Goal: Communication & Community: Answer question/provide support

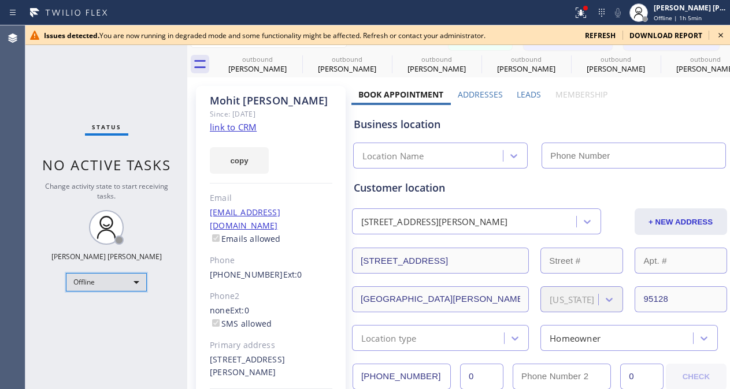
click at [130, 279] on div "Offline" at bounding box center [106, 282] width 81 height 18
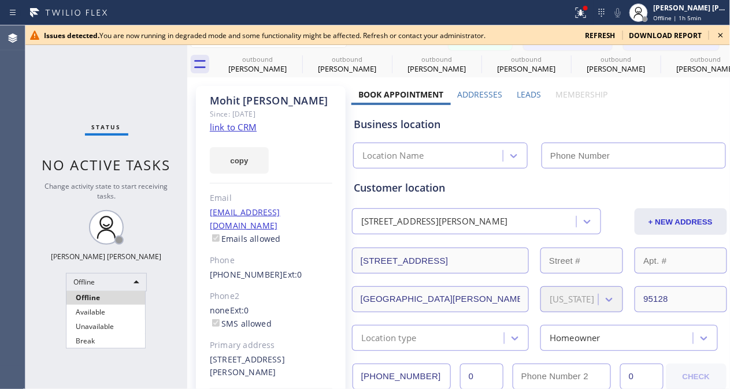
click at [102, 313] on li "Available" at bounding box center [105, 313] width 79 height 14
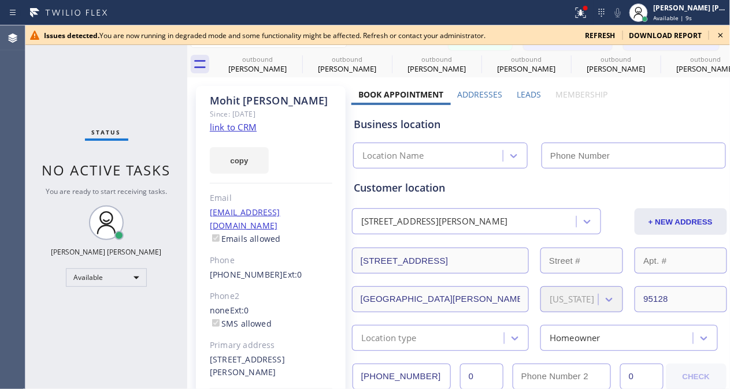
click at [718, 35] on icon at bounding box center [721, 35] width 14 height 14
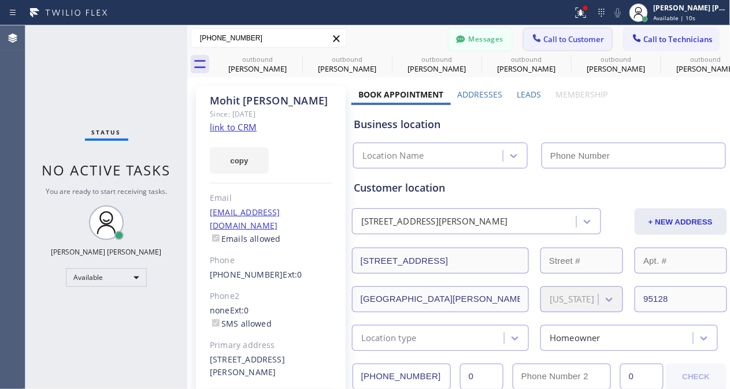
click at [544, 39] on span "Call to Customer" at bounding box center [574, 39] width 61 height 10
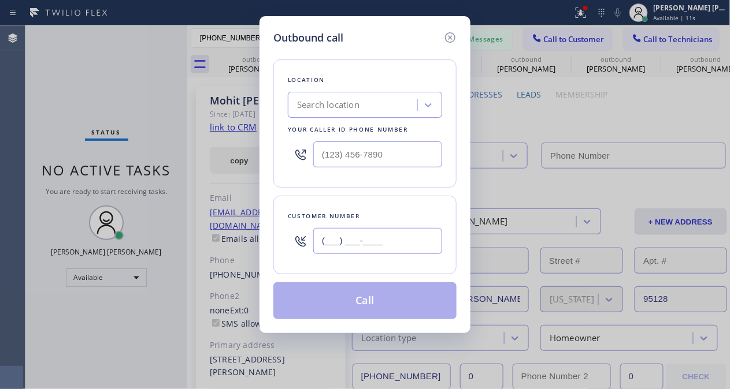
click at [355, 247] on input "(___) ___-____" at bounding box center [377, 241] width 129 height 26
paste input "917) 837-8483"
type input "[PHONE_NUMBER]"
drag, startPoint x: 65, startPoint y: 132, endPoint x: 296, endPoint y: 128, distance: 231.7
click at [65, 132] on div "Outbound call Location Search location Your caller id phone number Customer num…" at bounding box center [365, 194] width 730 height 389
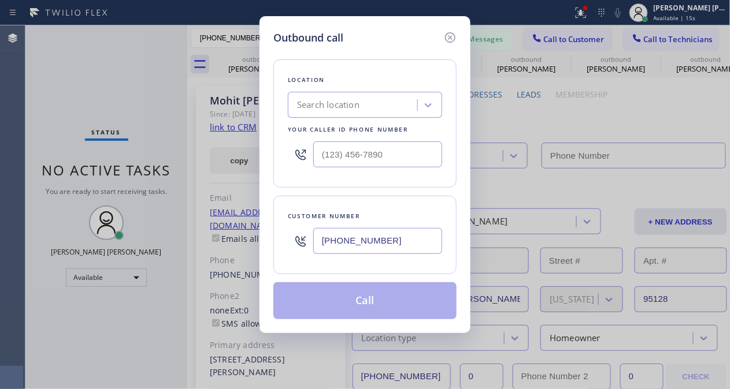
click at [369, 99] on div "Search location" at bounding box center [354, 105] width 126 height 20
paste input "5 Star Electric [GEOGRAPHIC_DATA][PERSON_NAME]"
type input "5 Star Electric [GEOGRAPHIC_DATA][PERSON_NAME]"
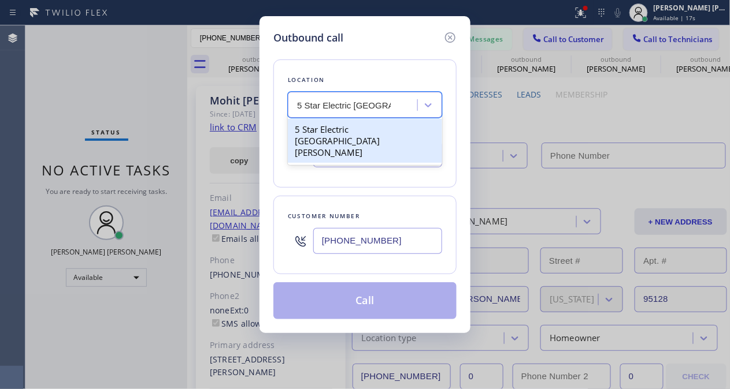
click at [357, 122] on div "5 Star Electric [GEOGRAPHIC_DATA][PERSON_NAME]" at bounding box center [365, 141] width 154 height 44
type input "[PHONE_NUMBER]"
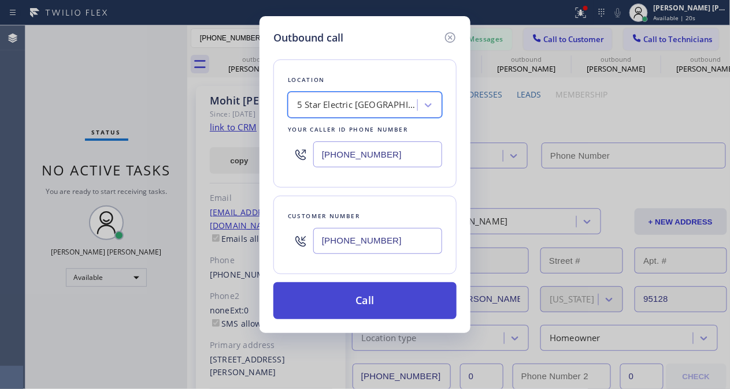
click at [402, 296] on button "Call" at bounding box center [364, 301] width 183 height 37
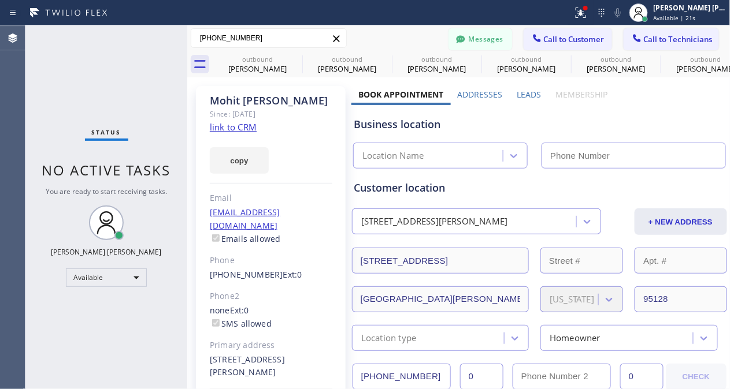
click at [43, 121] on div "Status No active tasks You are ready to start receiving tasks. [PERSON_NAME] [P…" at bounding box center [106, 207] width 162 height 364
click at [574, 38] on span "Call to Customer" at bounding box center [574, 39] width 61 height 10
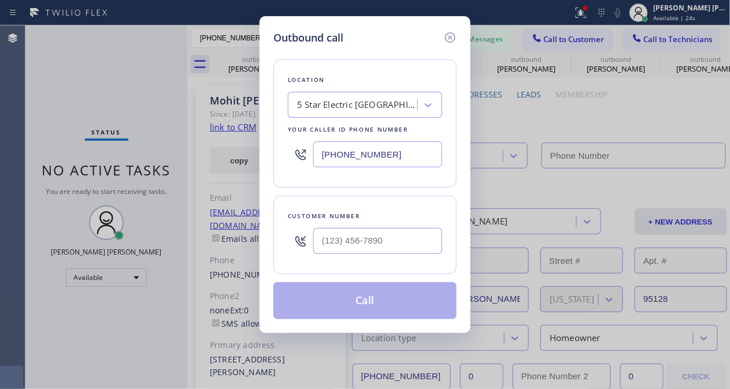
type input "(___) ___-____"
click at [347, 233] on input "(___) ___-____" at bounding box center [377, 241] width 129 height 26
drag, startPoint x: 84, startPoint y: 273, endPoint x: 374, endPoint y: 90, distance: 343.1
click at [87, 271] on div "Outbound call Location 5 Star Electric San Jose Your caller id phone number (66…" at bounding box center [365, 194] width 730 height 389
click at [336, 244] on input "(___) ___-____" at bounding box center [377, 241] width 129 height 26
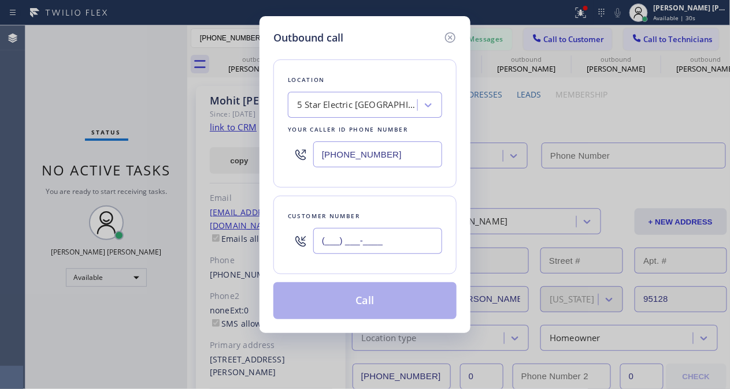
paste input "917) 837-8483"
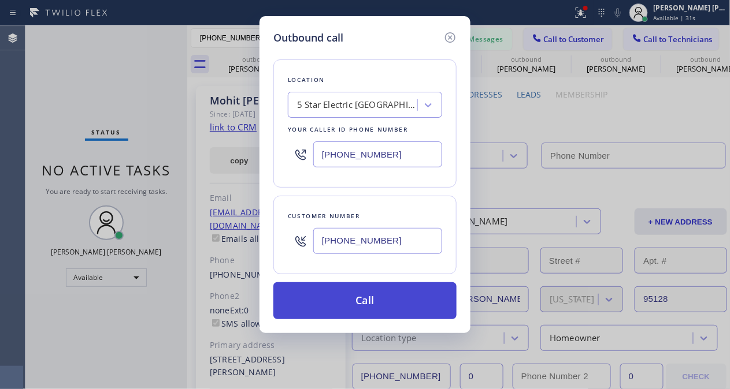
type input "[PHONE_NUMBER]"
click at [369, 306] on button "Call" at bounding box center [364, 301] width 183 height 37
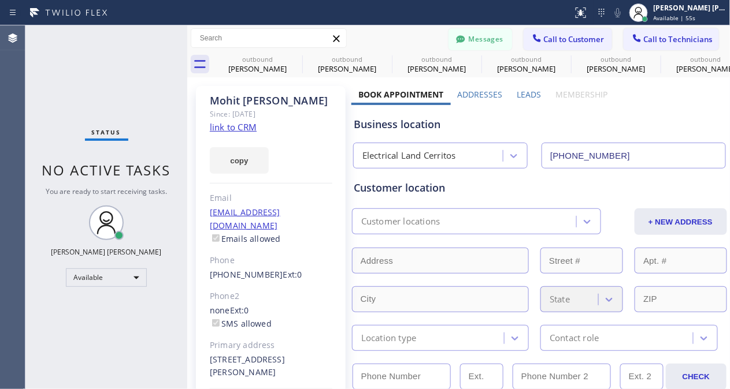
type input "[PHONE_NUMBER]"
click at [583, 39] on span "Call to Customer" at bounding box center [574, 39] width 61 height 10
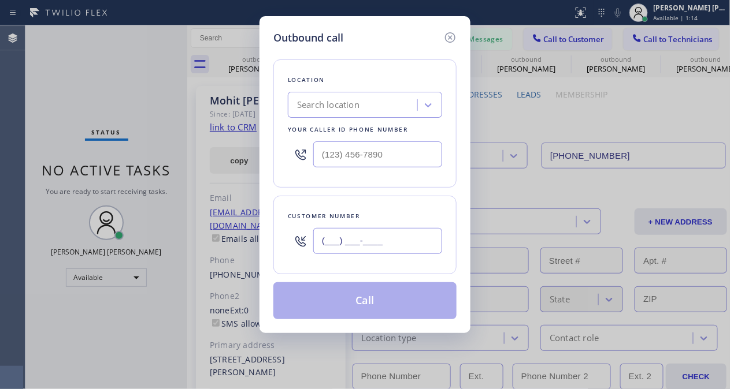
click at [411, 249] on input "(___) ___-____" at bounding box center [377, 241] width 129 height 26
paste input "917) 837-8483"
type input "[PHONE_NUMBER]"
drag, startPoint x: 70, startPoint y: 136, endPoint x: 127, endPoint y: 116, distance: 59.6
click at [70, 136] on div "Outbound call Location Search location Your caller id phone number Customer num…" at bounding box center [365, 194] width 730 height 389
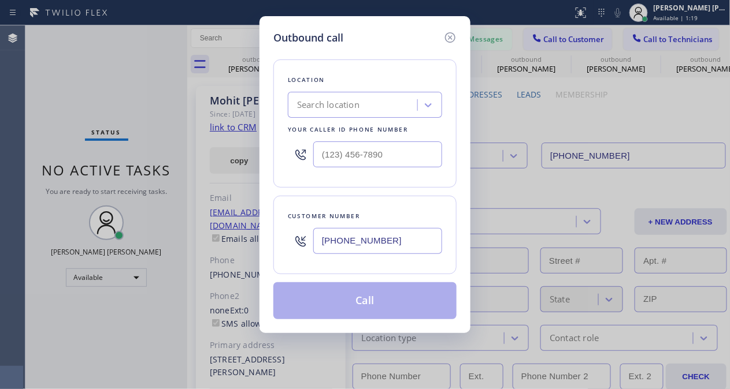
click at [341, 102] on div "Search location" at bounding box center [328, 105] width 62 height 13
paste input "5 Star Electric [GEOGRAPHIC_DATA][PERSON_NAME]"
type input "5 Star Electric [GEOGRAPHIC_DATA][PERSON_NAME]"
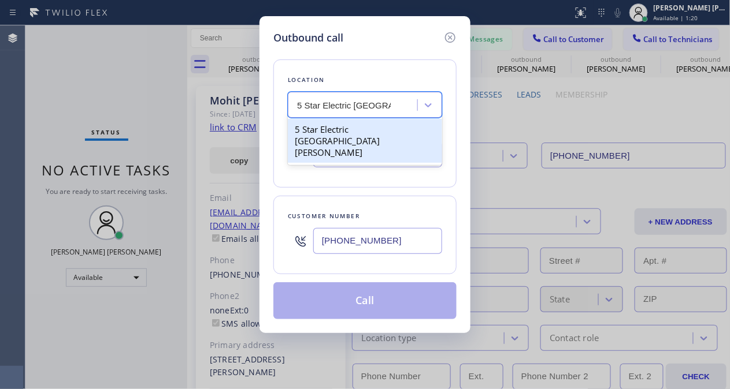
click at [340, 132] on div "5 Star Electric [GEOGRAPHIC_DATA][PERSON_NAME]" at bounding box center [365, 141] width 154 height 44
type input "[PHONE_NUMBER]"
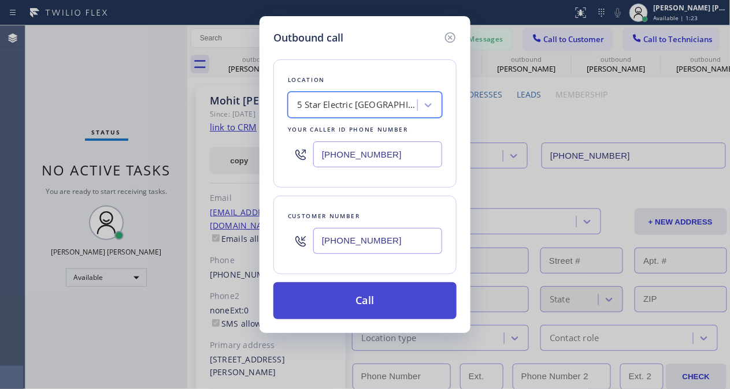
click at [385, 296] on button "Call" at bounding box center [364, 301] width 183 height 37
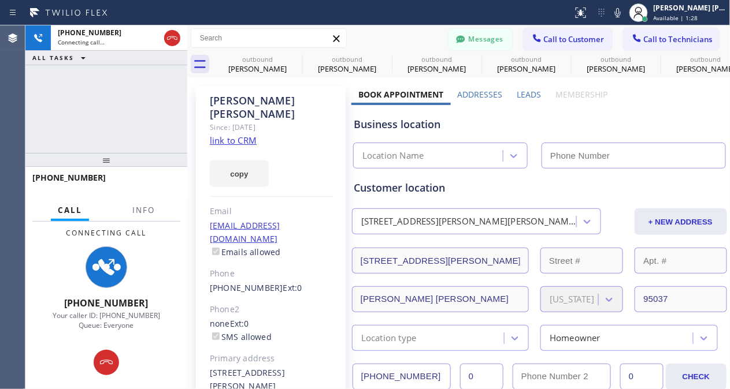
type input "[PHONE_NUMBER]"
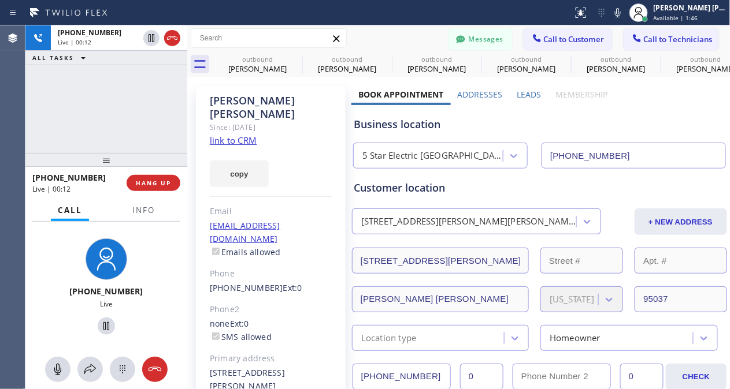
click at [95, 114] on div "[PHONE_NUMBER] Live | 00:12 ALL TASKS ALL TASKS ACTIVE TASKS TASKS IN WRAP UP" at bounding box center [106, 89] width 162 height 128
click at [66, 147] on div "[PHONE_NUMBER] Live | 01:34 ALL TASKS ALL TASKS ACTIVE TASKS TASKS IN WRAP UP" at bounding box center [106, 89] width 162 height 128
click at [122, 109] on div "[PHONE_NUMBER] Live | 01:37 ALL TASKS ALL TASKS ACTIVE TASKS TASKS IN WRAP UP" at bounding box center [106, 89] width 162 height 128
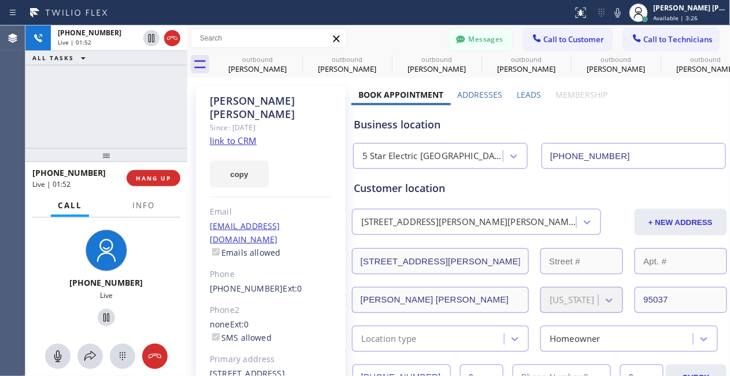
click at [87, 107] on div "[PHONE_NUMBER] Live | 01:52 ALL TASKS ALL TASKS ACTIVE TASKS TASKS IN WRAP UP" at bounding box center [106, 86] width 162 height 122
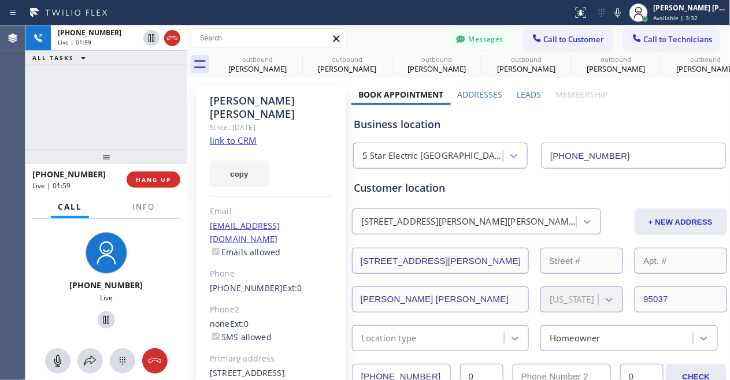
click at [124, 123] on div "[PHONE_NUMBER] Live | 01:59 ALL TASKS ALL TASKS ACTIVE TASKS TASKS IN WRAP UP" at bounding box center [106, 87] width 162 height 124
click at [81, 81] on div "[PHONE_NUMBER] Live | 02:21 ALL TASKS ALL TASKS ACTIVE TASKS TASKS IN WRAP UP" at bounding box center [106, 87] width 162 height 124
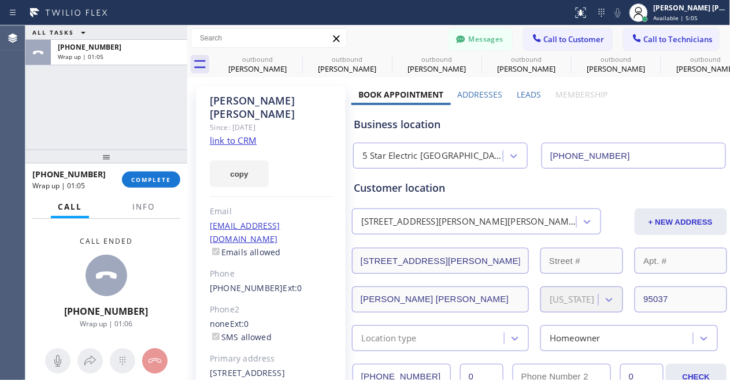
drag, startPoint x: 54, startPoint y: 274, endPoint x: 58, endPoint y: 268, distance: 8.0
click at [54, 274] on div "Call ended [PHONE_NUMBER] Wrap up | 01:06" at bounding box center [106, 282] width 162 height 127
click at [147, 177] on span "COMPLETE" at bounding box center [151, 180] width 40 height 8
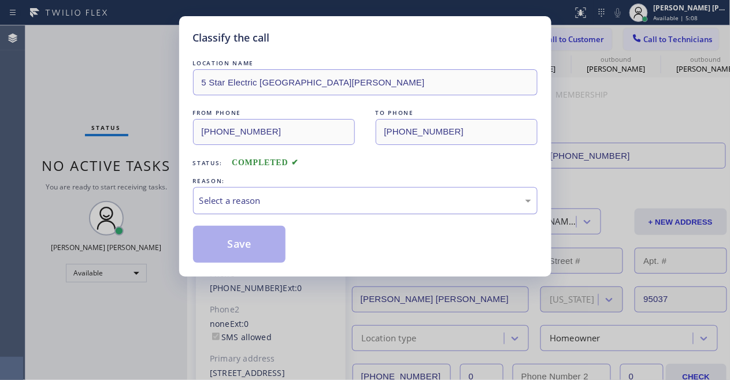
drag, startPoint x: 439, startPoint y: 197, endPoint x: 432, endPoint y: 201, distance: 8.0
click at [438, 198] on div "Select a reason" at bounding box center [365, 200] width 332 height 13
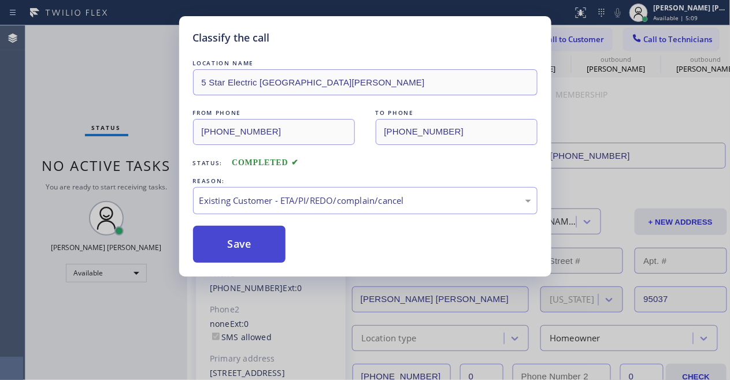
click at [228, 246] on button "Save" at bounding box center [239, 244] width 93 height 37
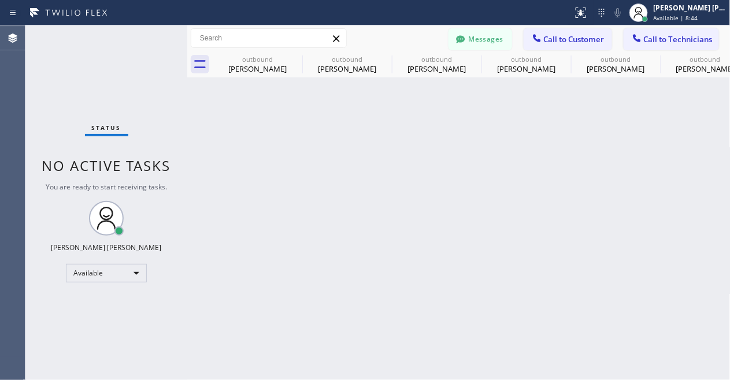
drag, startPoint x: 355, startPoint y: 333, endPoint x: 352, endPoint y: 300, distance: 33.1
click at [355, 333] on div "Back to Dashboard Change Sender ID Customers Technicians MK [PERSON_NAME] [DATE…" at bounding box center [458, 202] width 543 height 355
click at [136, 265] on div "Available" at bounding box center [106, 273] width 81 height 18
click at [93, 291] on li "Offline" at bounding box center [105, 289] width 79 height 14
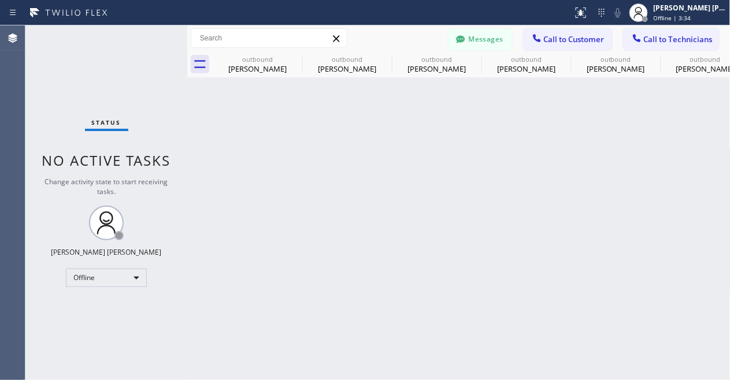
click at [127, 316] on div "Status No active tasks Change activity state to start receiving tasks. [PERSON_…" at bounding box center [106, 202] width 162 height 355
click at [120, 272] on div "Offline" at bounding box center [106, 278] width 81 height 18
click at [109, 307] on li "Available" at bounding box center [105, 308] width 79 height 14
click at [549, 35] on span "Call to Customer" at bounding box center [574, 39] width 61 height 10
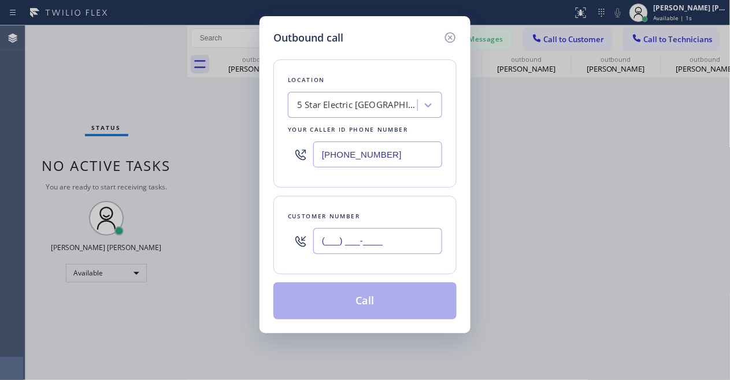
click at [348, 237] on input "(___) ___-____" at bounding box center [377, 241] width 129 height 26
paste input "415) 813-8146"
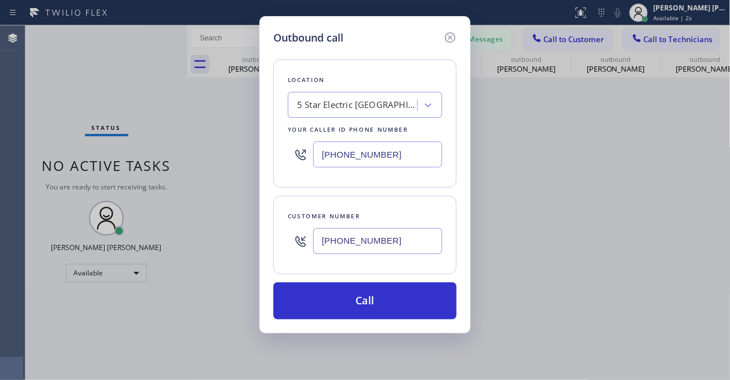
type input "[PHONE_NUMBER]"
click at [79, 107] on div "Outbound call Location 5 Star Electric [GEOGRAPHIC_DATA][PERSON_NAME] Your call…" at bounding box center [365, 190] width 730 height 380
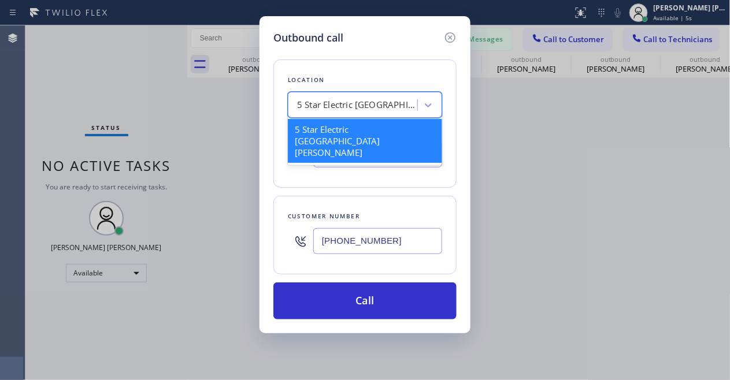
click at [378, 109] on div "5 Star Electric [GEOGRAPHIC_DATA][PERSON_NAME]" at bounding box center [357, 105] width 121 height 13
paste input "Zoom Electricians [GEOGRAPHIC_DATA]"
type input "Zoom Electricians [GEOGRAPHIC_DATA]"
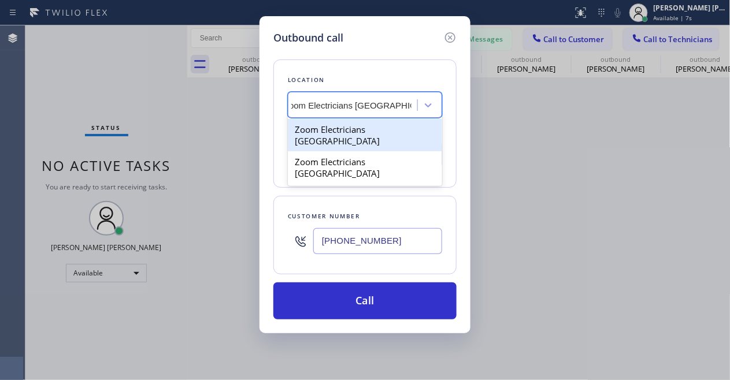
scroll to position [0, 13]
click at [352, 132] on div "Zoom Electricians [GEOGRAPHIC_DATA]" at bounding box center [365, 135] width 154 height 32
type input "[PHONE_NUMBER]"
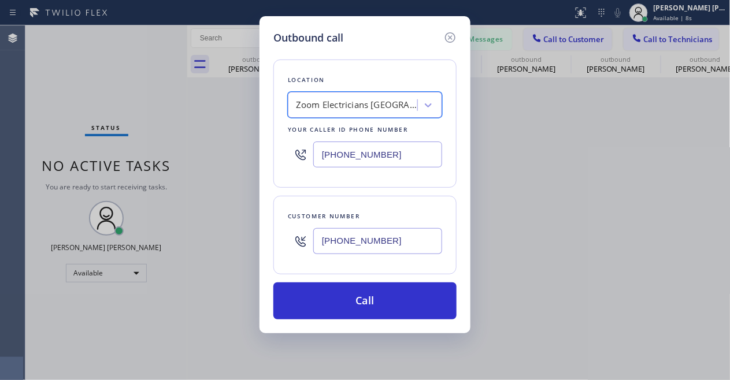
scroll to position [0, 1]
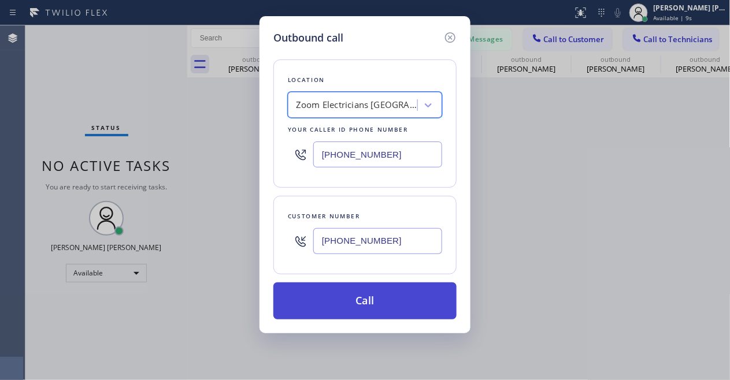
click at [350, 296] on button "Call" at bounding box center [364, 301] width 183 height 37
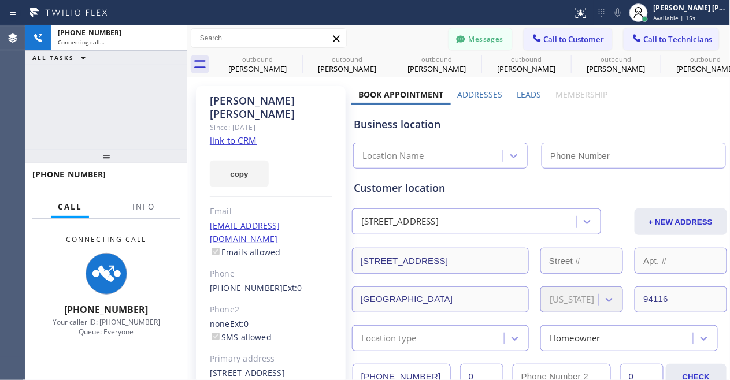
type input "[PHONE_NUMBER]"
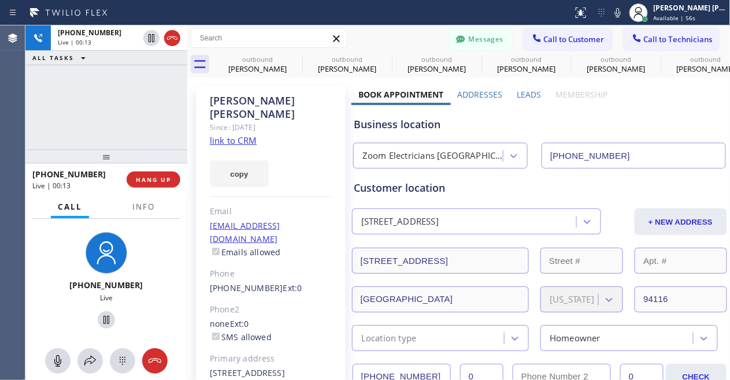
click at [0, 0] on div "Phone" at bounding box center [0, 0] width 0 height 0
click at [91, 119] on div "[PHONE_NUMBER] Live | 00:49 ALL TASKS ALL TASKS ACTIVE TASKS TASKS IN WRAP UP" at bounding box center [106, 87] width 162 height 124
drag, startPoint x: 168, startPoint y: 177, endPoint x: 497, endPoint y: 4, distance: 371.9
click at [168, 177] on span "HANG UP" at bounding box center [153, 180] width 35 height 8
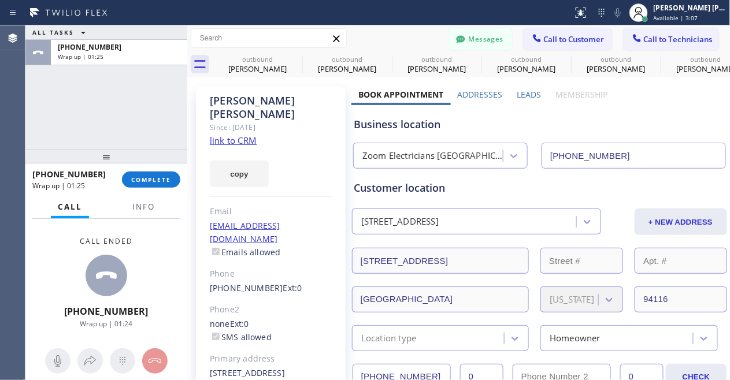
click at [46, 90] on div "ALL TASKS ALL TASKS ACTIVE TASKS TASKS IN WRAP UP [PHONE_NUMBER] Wrap up | 01:25" at bounding box center [106, 87] width 162 height 124
click at [158, 180] on span "COMPLETE" at bounding box center [151, 180] width 40 height 8
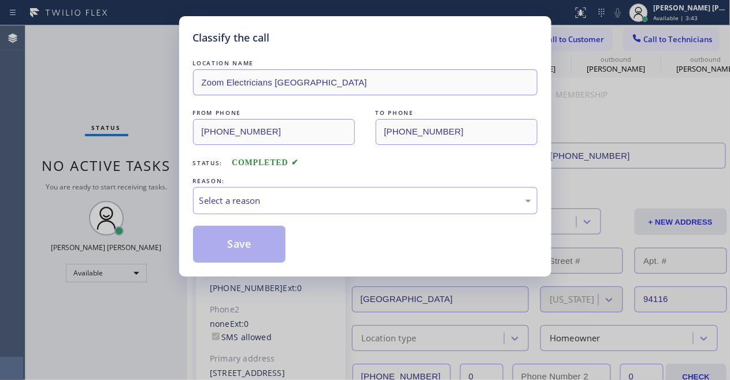
click at [136, 325] on div "Classify the call LOCATION NAME Zoom Electricians [GEOGRAPHIC_DATA] FROM PHONE …" at bounding box center [365, 190] width 730 height 380
click at [287, 202] on div "Select a reason" at bounding box center [365, 200] width 332 height 13
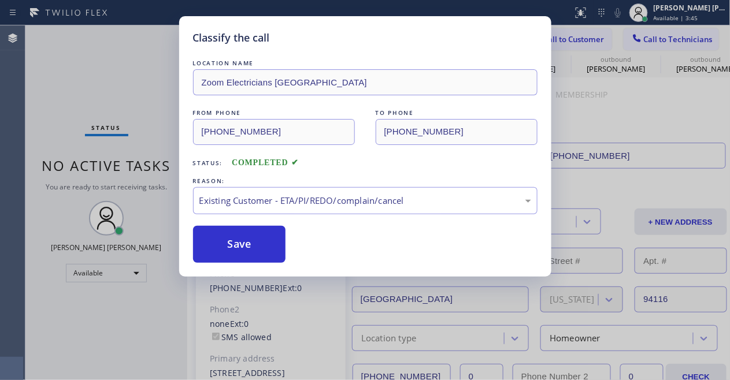
click at [247, 264] on div "Classify the call LOCATION NAME Zoom Electricians [GEOGRAPHIC_DATA] FROM PHONE …" at bounding box center [365, 146] width 372 height 261
click at [244, 239] on button "Save" at bounding box center [239, 244] width 93 height 37
click at [131, 303] on div "Classify the call LOCATION NAME Zoom Electricians [GEOGRAPHIC_DATA] FROM PHONE …" at bounding box center [365, 190] width 730 height 380
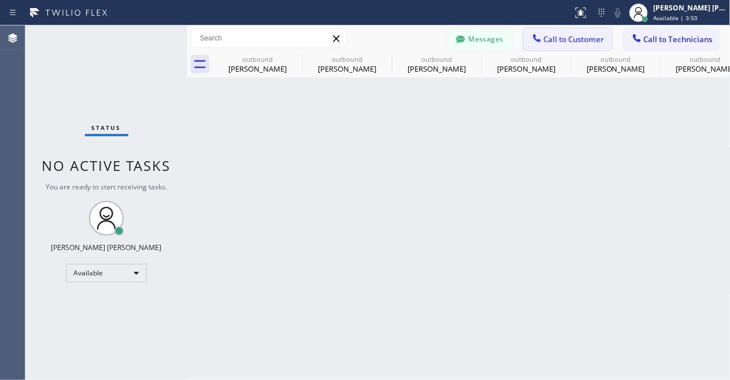
click at [555, 39] on span "Call to Customer" at bounding box center [574, 39] width 61 height 10
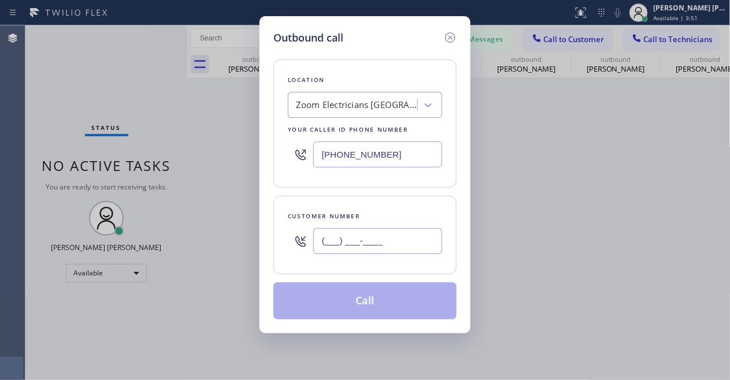
click at [365, 239] on input "(___) ___-____" at bounding box center [377, 241] width 129 height 26
paste input "917) 837-8483"
type input "[PHONE_NUMBER]"
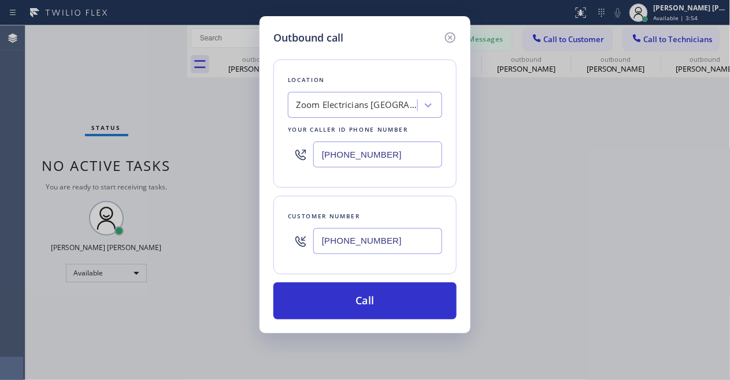
click at [81, 107] on div "Outbound call Location Zoom Electricians [GEOGRAPHIC_DATA] Your caller id phone…" at bounding box center [365, 190] width 730 height 380
click at [349, 101] on div "Zoom Electricians [GEOGRAPHIC_DATA]" at bounding box center [356, 105] width 121 height 13
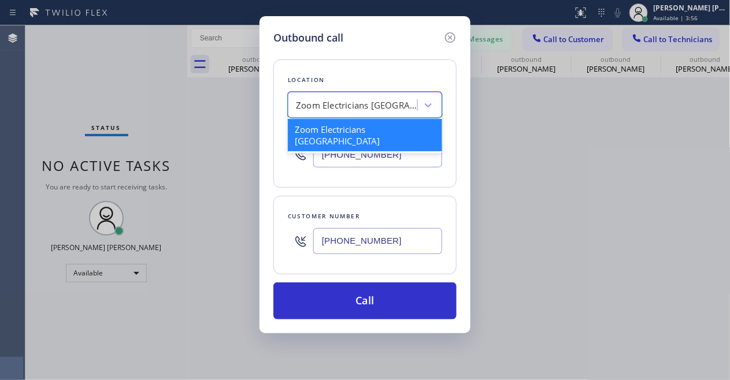
paste input "5 Star Electric [GEOGRAPHIC_DATA][PERSON_NAME]"
type input "5 Star Electric [GEOGRAPHIC_DATA][PERSON_NAME]"
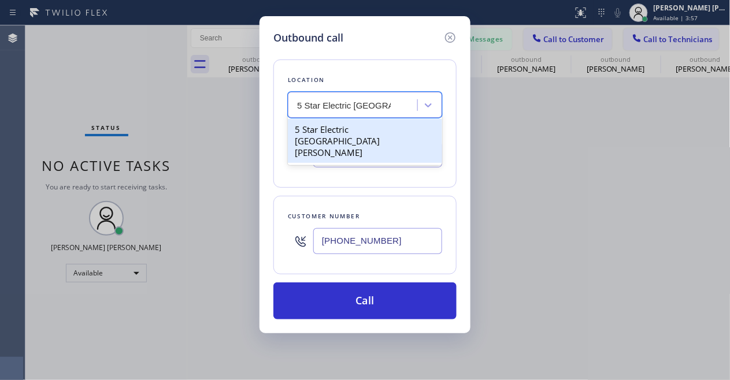
click at [344, 131] on div "5 Star Electric [GEOGRAPHIC_DATA][PERSON_NAME]" at bounding box center [365, 141] width 154 height 44
type input "[PHONE_NUMBER]"
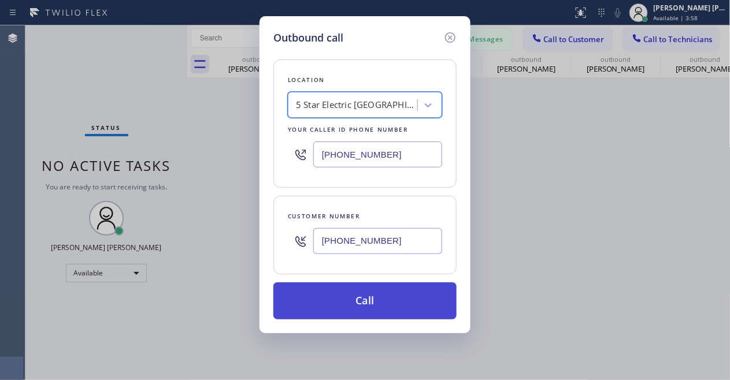
click at [380, 306] on button "Call" at bounding box center [364, 301] width 183 height 37
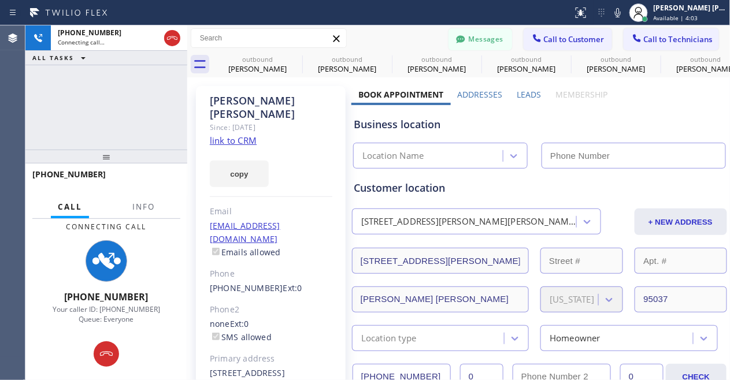
type input "[PHONE_NUMBER]"
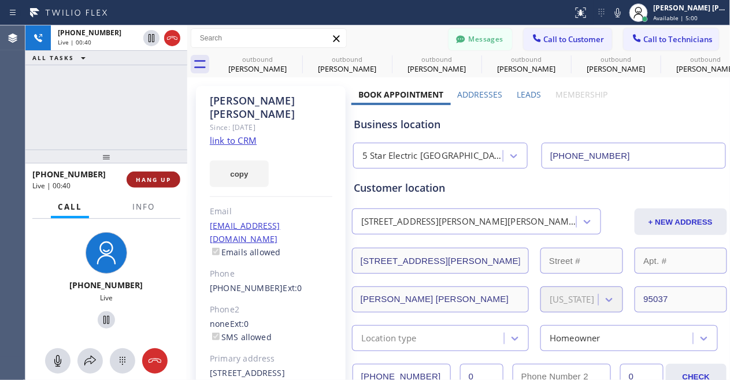
click at [162, 181] on span "HANG UP" at bounding box center [153, 180] width 35 height 8
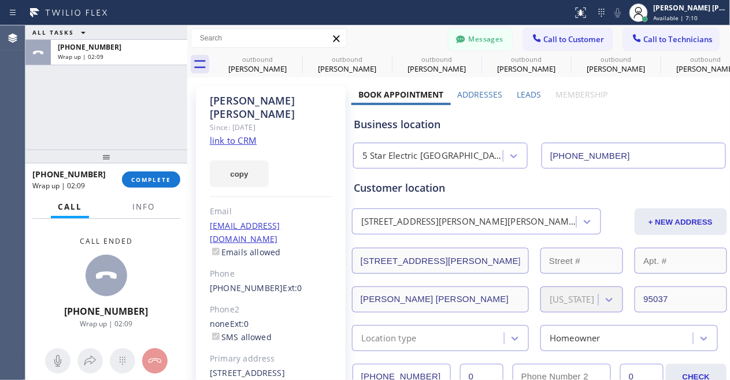
drag, startPoint x: 73, startPoint y: 117, endPoint x: 152, endPoint y: 80, distance: 86.8
click at [73, 117] on div "ALL TASKS ALL TASKS ACTIVE TASKS TASKS IN WRAP UP [PHONE_NUMBER] Wrap up | 02:09" at bounding box center [106, 87] width 162 height 124
click at [158, 184] on button "COMPLETE" at bounding box center [151, 180] width 58 height 16
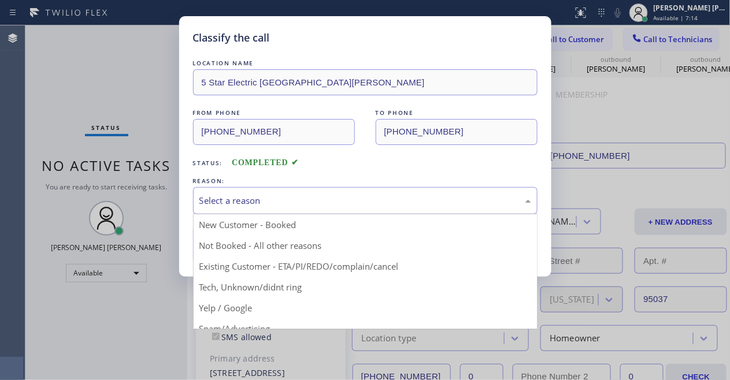
click at [316, 199] on div "Select a reason" at bounding box center [365, 200] width 332 height 13
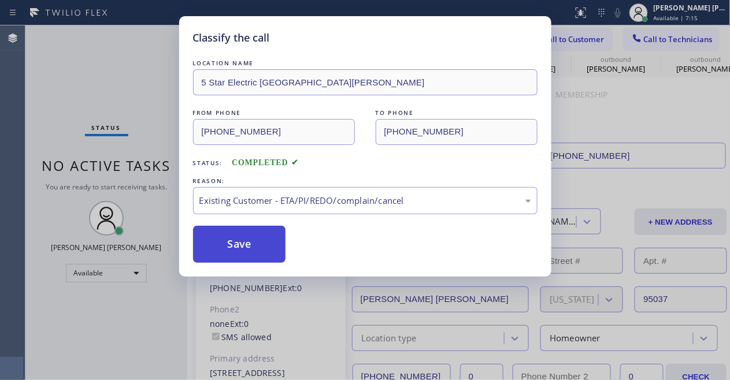
click at [248, 247] on button "Save" at bounding box center [239, 244] width 93 height 37
drag, startPoint x: 248, startPoint y: 247, endPoint x: 196, endPoint y: 44, distance: 209.2
click at [248, 242] on button "Save" at bounding box center [239, 244] width 93 height 37
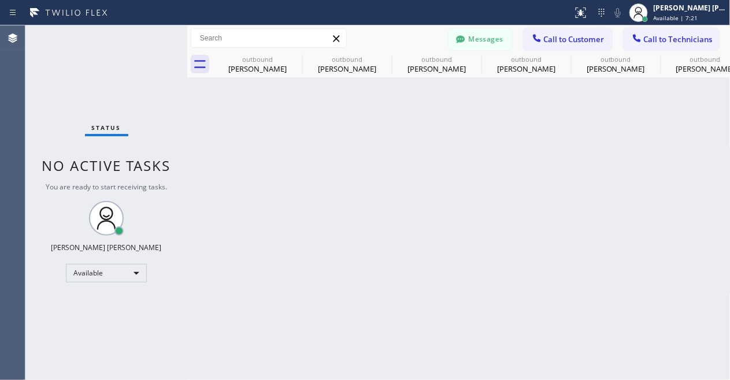
click at [299, 287] on div "Back to Dashboard Change Sender ID Customers Technicians MK [PERSON_NAME] [DATE…" at bounding box center [458, 202] width 543 height 355
click at [481, 39] on button "Messages" at bounding box center [480, 39] width 64 height 22
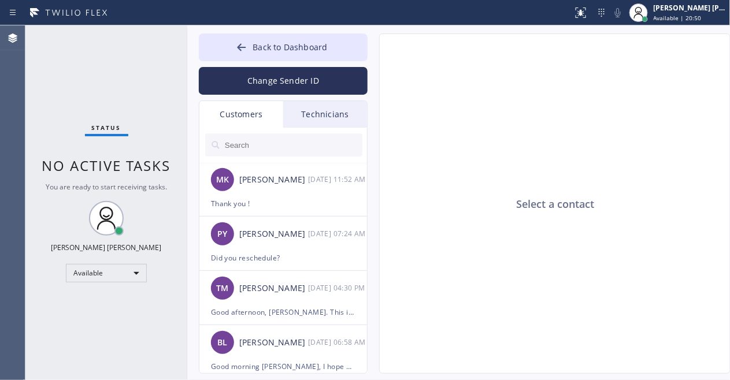
click at [322, 142] on input "text" at bounding box center [293, 144] width 139 height 23
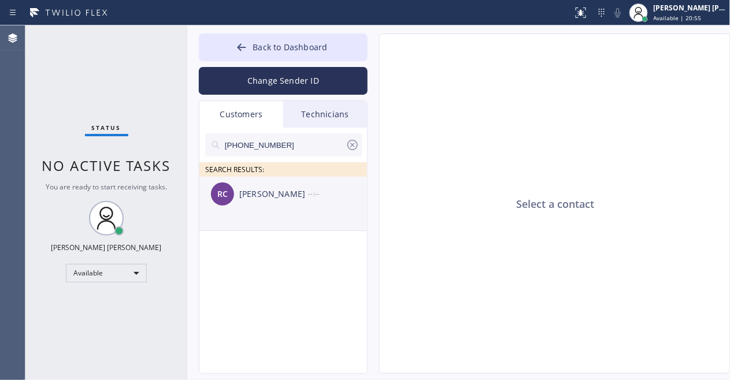
click at [283, 202] on div "RC [PERSON_NAME] --:--" at bounding box center [283, 194] width 169 height 35
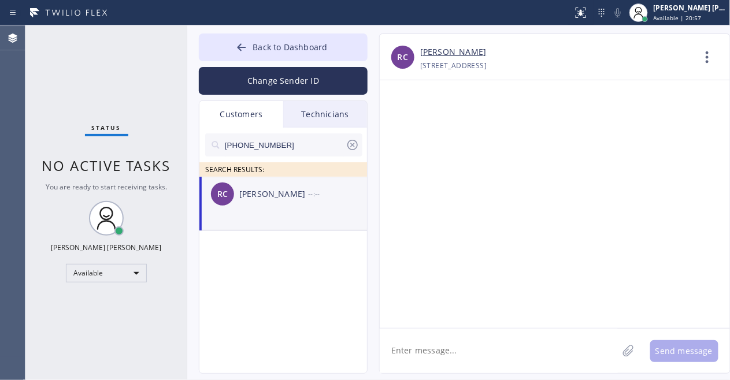
click at [556, 360] on textarea at bounding box center [499, 351] width 238 height 44
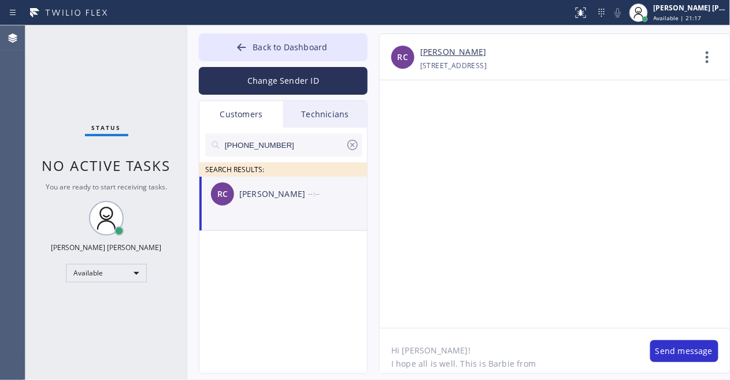
click at [545, 369] on textarea "Hi [PERSON_NAME]! I hope all is well. This is Barbie from" at bounding box center [509, 351] width 259 height 44
paste textarea "Zoom Electricians [GEOGRAPHIC_DATA]"
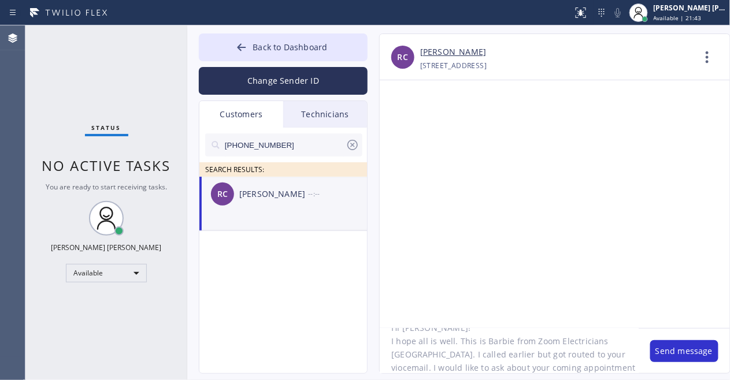
scroll to position [36, 0]
click at [603, 357] on textarea "Hi [PERSON_NAME]! I hope all is well. This is Barbie from Zoom Electricians [GE…" at bounding box center [509, 351] width 259 height 44
click at [584, 341] on textarea "Hi [PERSON_NAME]! I hope all is well. This is Barbie from Zoom Electricians [GE…" at bounding box center [509, 351] width 259 height 44
click at [500, 369] on textarea "Hi [PERSON_NAME]! I hope all is well. This is Barbie from Zoom Electricians [GE…" at bounding box center [509, 351] width 259 height 44
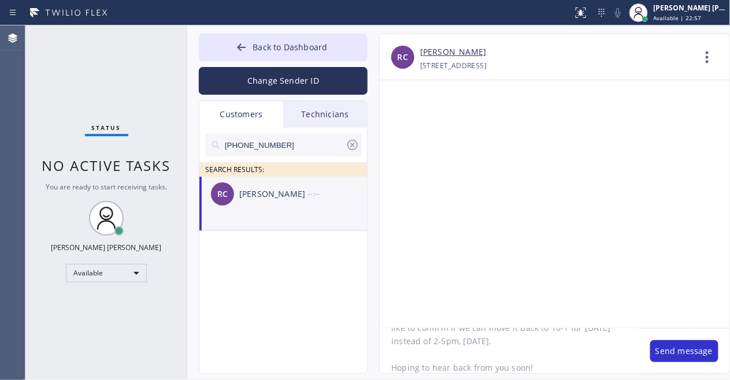
scroll to position [116, 0]
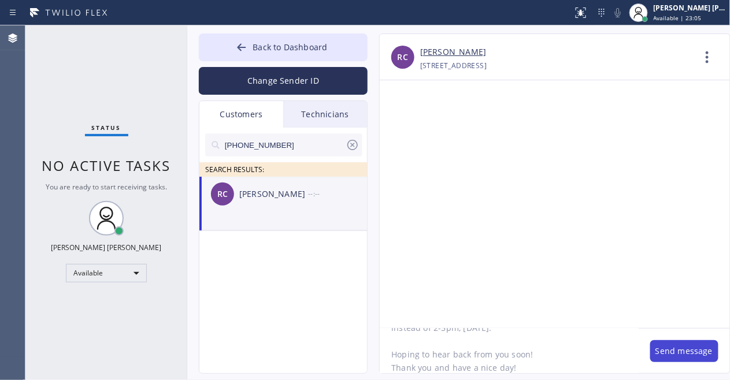
type textarea "Hi [PERSON_NAME]! I hope all is well. This is Barbie from Zoom Electricians [GE…"
click at [682, 352] on button "Send message" at bounding box center [684, 351] width 68 height 22
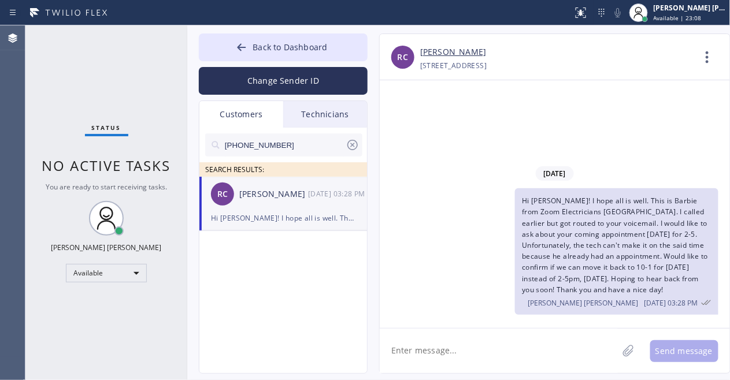
click at [494, 111] on div "[DATE] Hi [PERSON_NAME]! I hope all is well. This is Barbie from Zoom Electrici…" at bounding box center [555, 204] width 350 height 248
click at [47, 309] on div "Status No active tasks You are ready to start receiving tasks. [PERSON_NAME] [P…" at bounding box center [106, 202] width 162 height 355
